Goal: Task Accomplishment & Management: Manage account settings

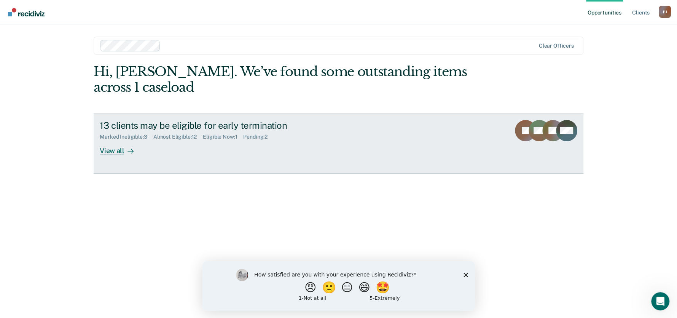
click at [104, 150] on div "View all" at bounding box center [121, 147] width 43 height 15
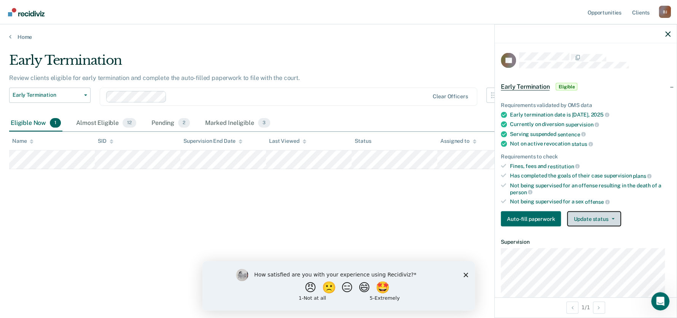
click at [577, 215] on button "Update status" at bounding box center [594, 218] width 54 height 15
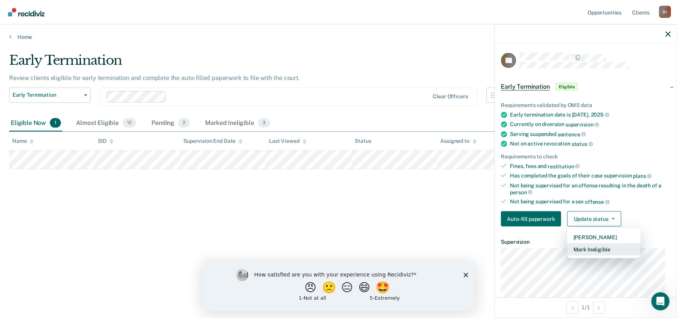
click at [600, 249] on button "Mark Ineligible" at bounding box center [603, 249] width 73 height 12
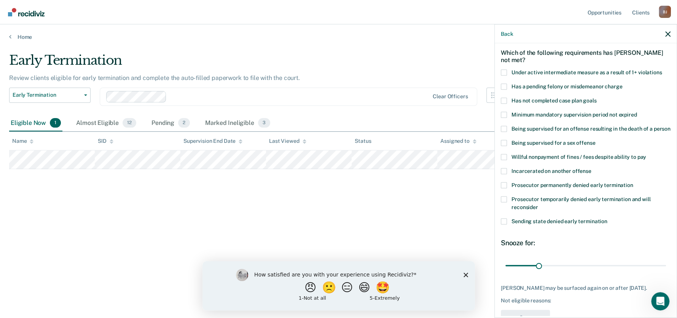
scroll to position [34, 0]
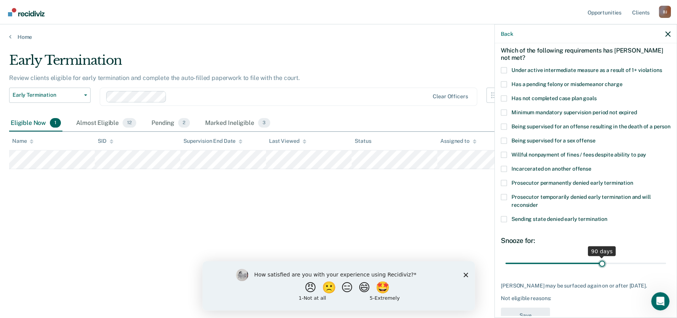
drag, startPoint x: 538, startPoint y: 272, endPoint x: 599, endPoint y: 278, distance: 61.3
type input "90"
click at [599, 270] on input "range" at bounding box center [586, 263] width 161 height 13
click at [504, 96] on span at bounding box center [504, 99] width 6 height 6
click at [597, 96] on input "Has not completed case plan goals" at bounding box center [597, 96] width 0 height 0
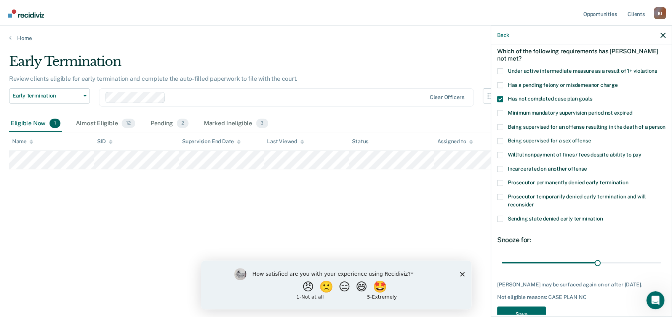
scroll to position [68, 0]
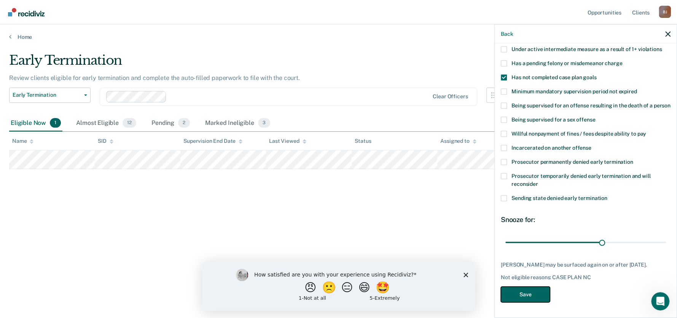
click at [511, 290] on button "Save" at bounding box center [525, 295] width 49 height 16
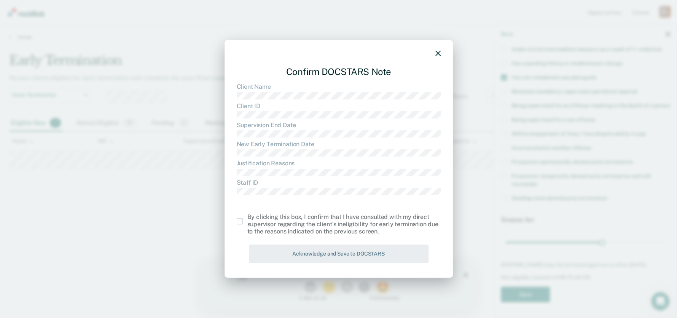
click at [240, 222] on span at bounding box center [240, 221] width 6 height 6
click at [248, 218] on input "checkbox" at bounding box center [248, 218] width 0 height 0
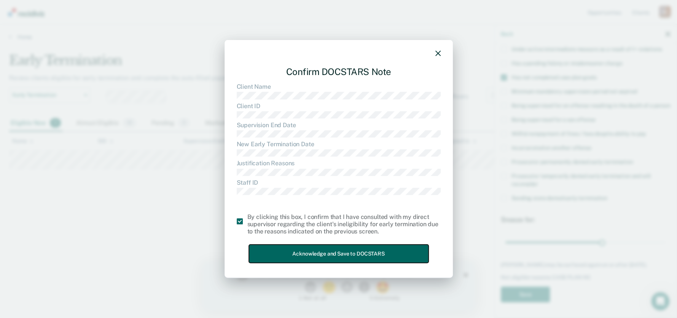
click at [284, 250] on button "Acknowledge and Save to DOCSTARS" at bounding box center [339, 253] width 180 height 19
